Goal: Go to known website

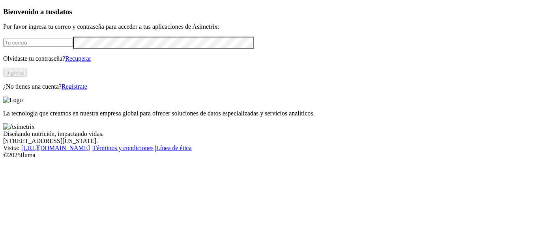
type input "[EMAIL_ADDRESS][PERSON_NAME][DOMAIN_NAME]"
click at [27, 77] on button "Ingresa" at bounding box center [15, 73] width 24 height 8
